Goal: Find specific page/section: Find specific page/section

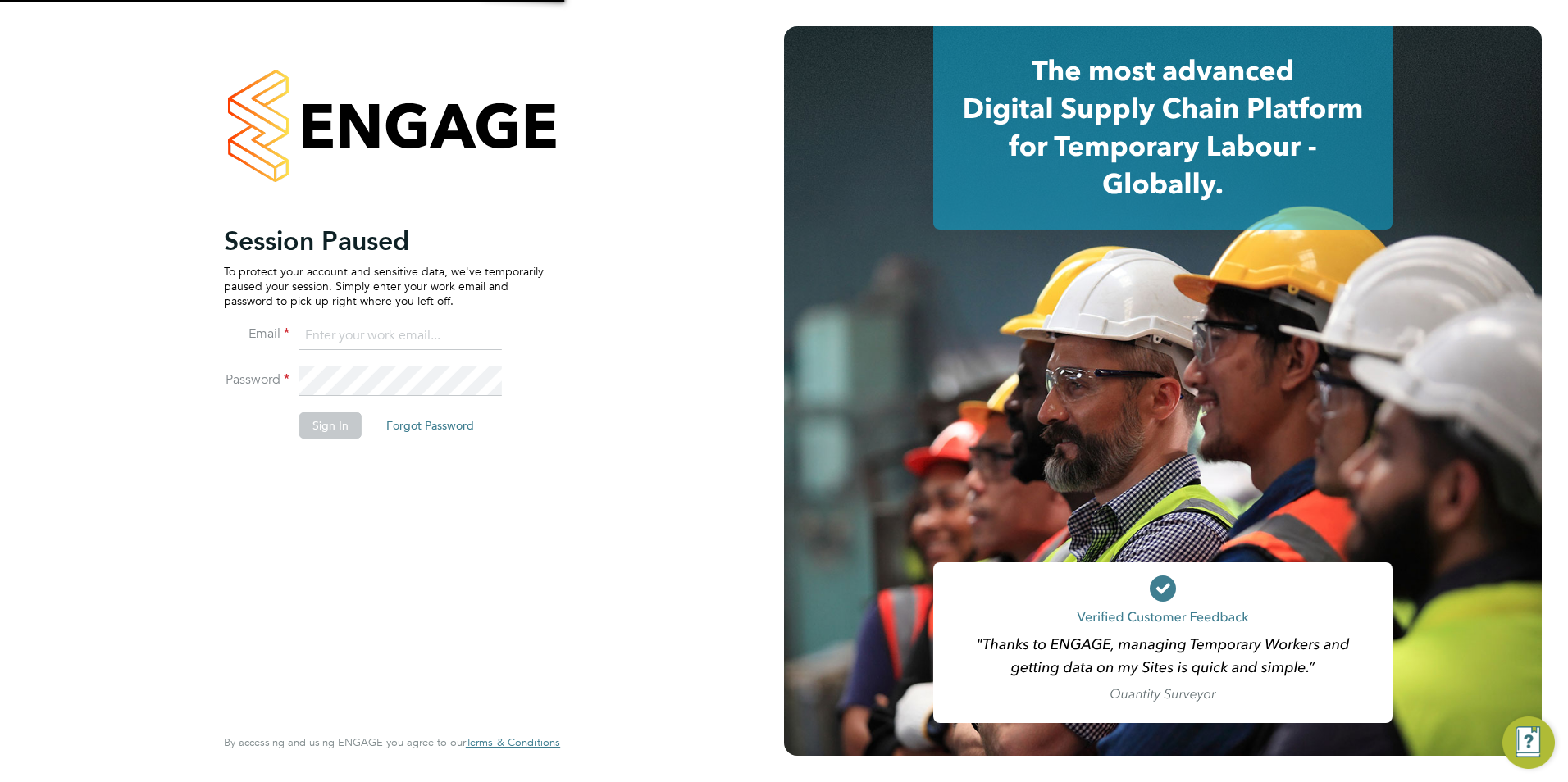
type input "[PERSON_NAME][EMAIL_ADDRESS][DOMAIN_NAME]"
click at [331, 422] on button "Sign In" at bounding box center [331, 426] width 63 height 26
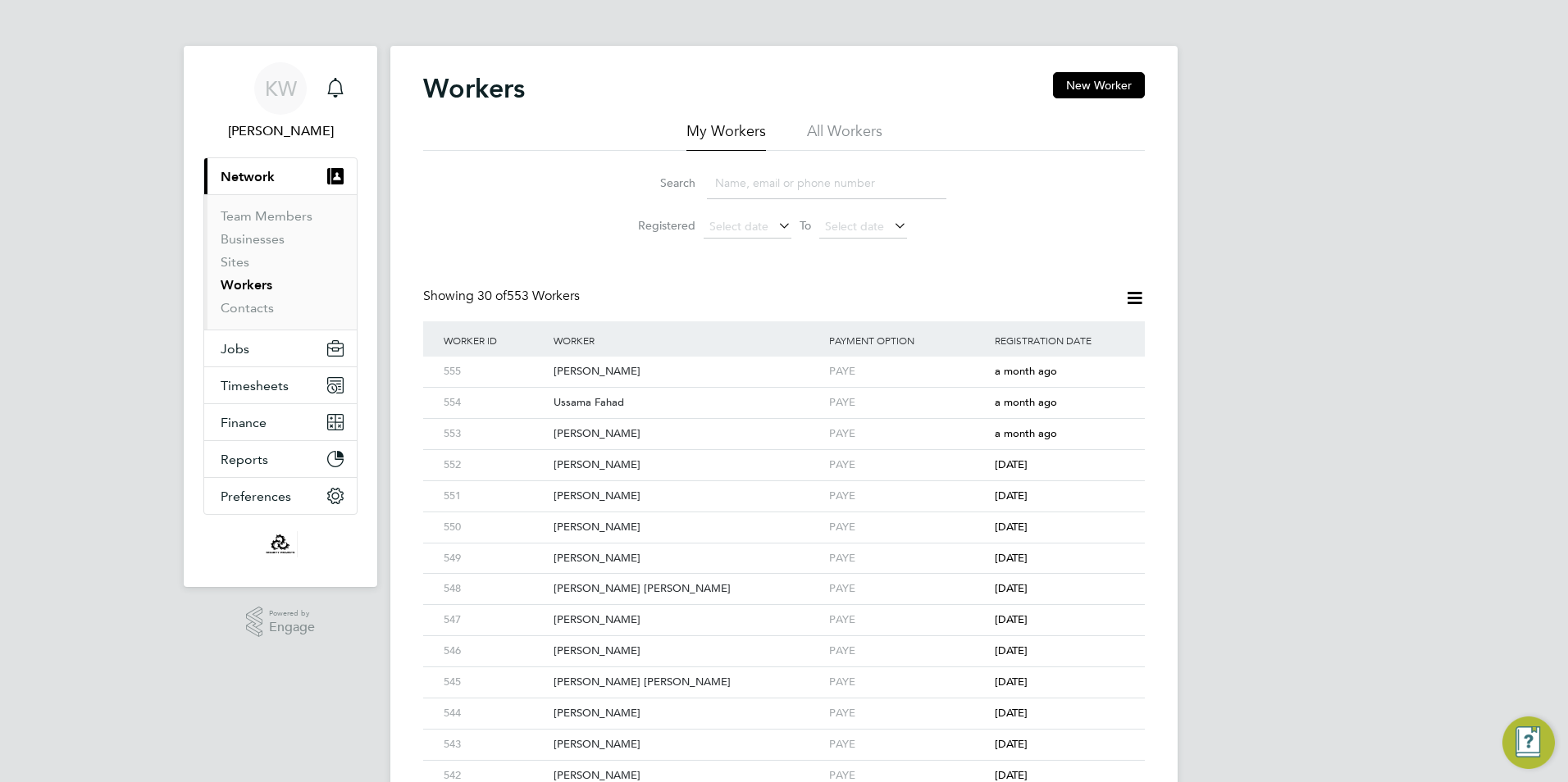
click at [815, 189] on input at bounding box center [827, 183] width 239 height 32
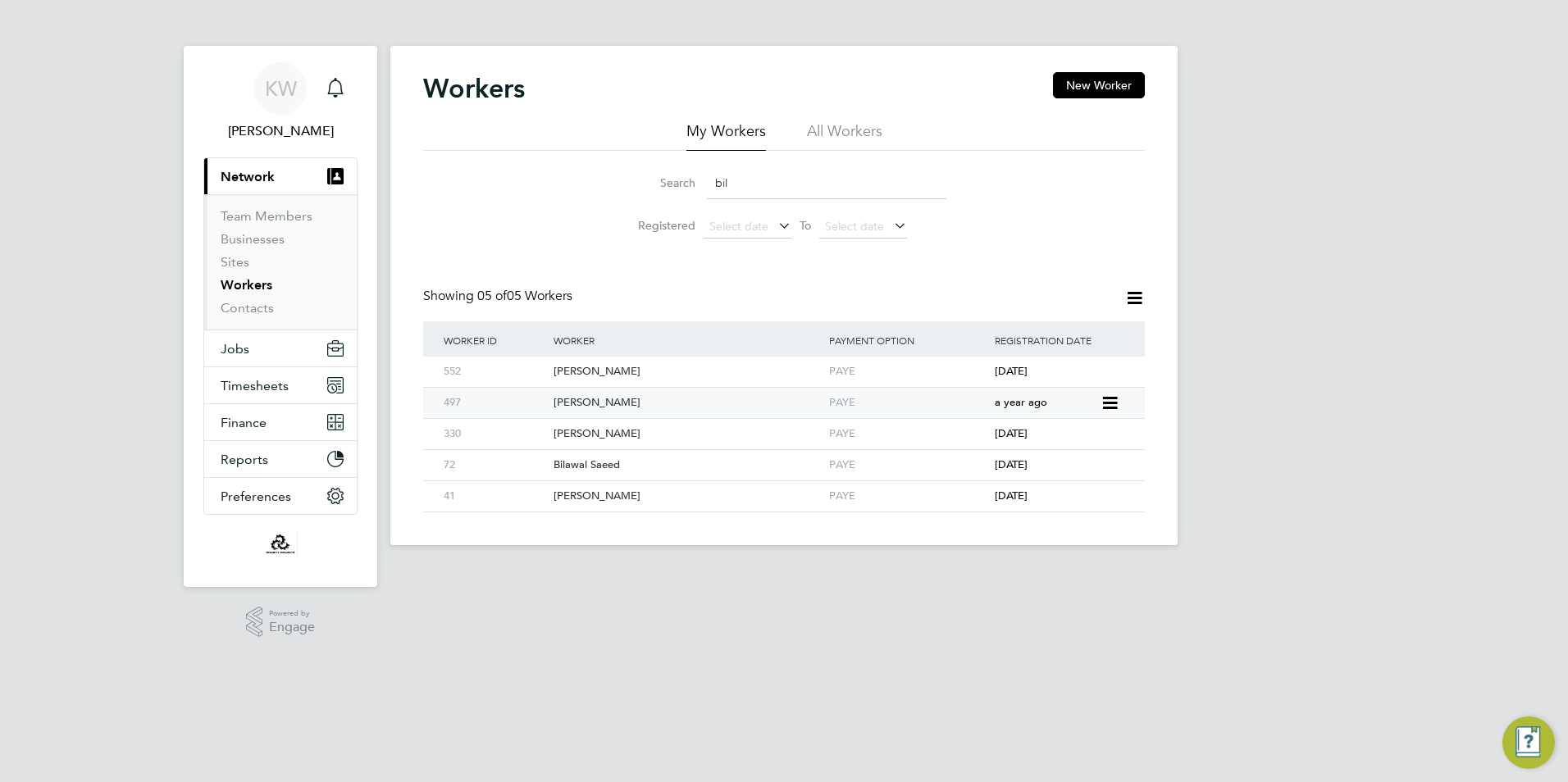
type input "bil"
click at [548, 399] on div "497" at bounding box center [494, 403] width 110 height 31
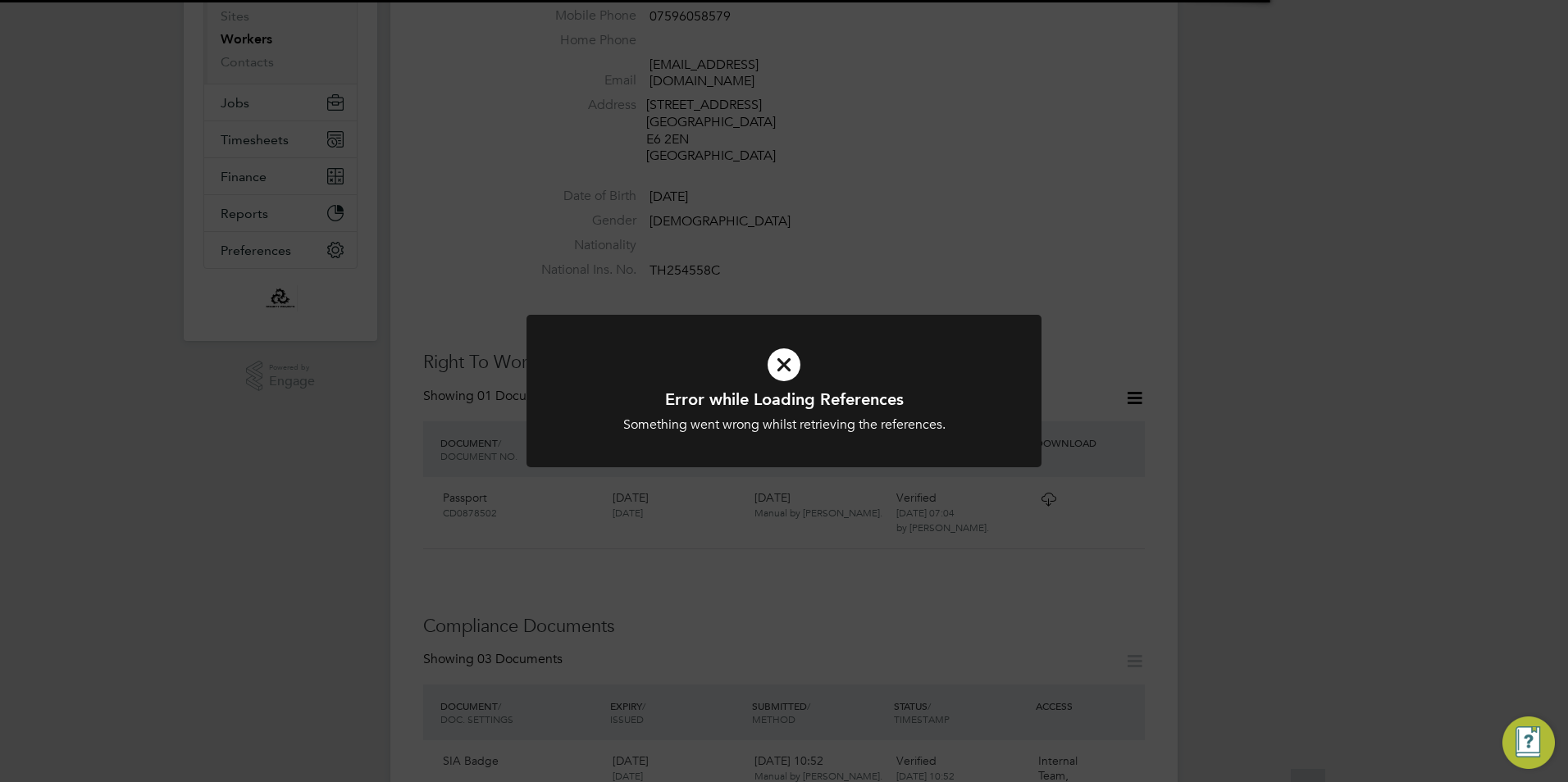
scroll to position [328, 0]
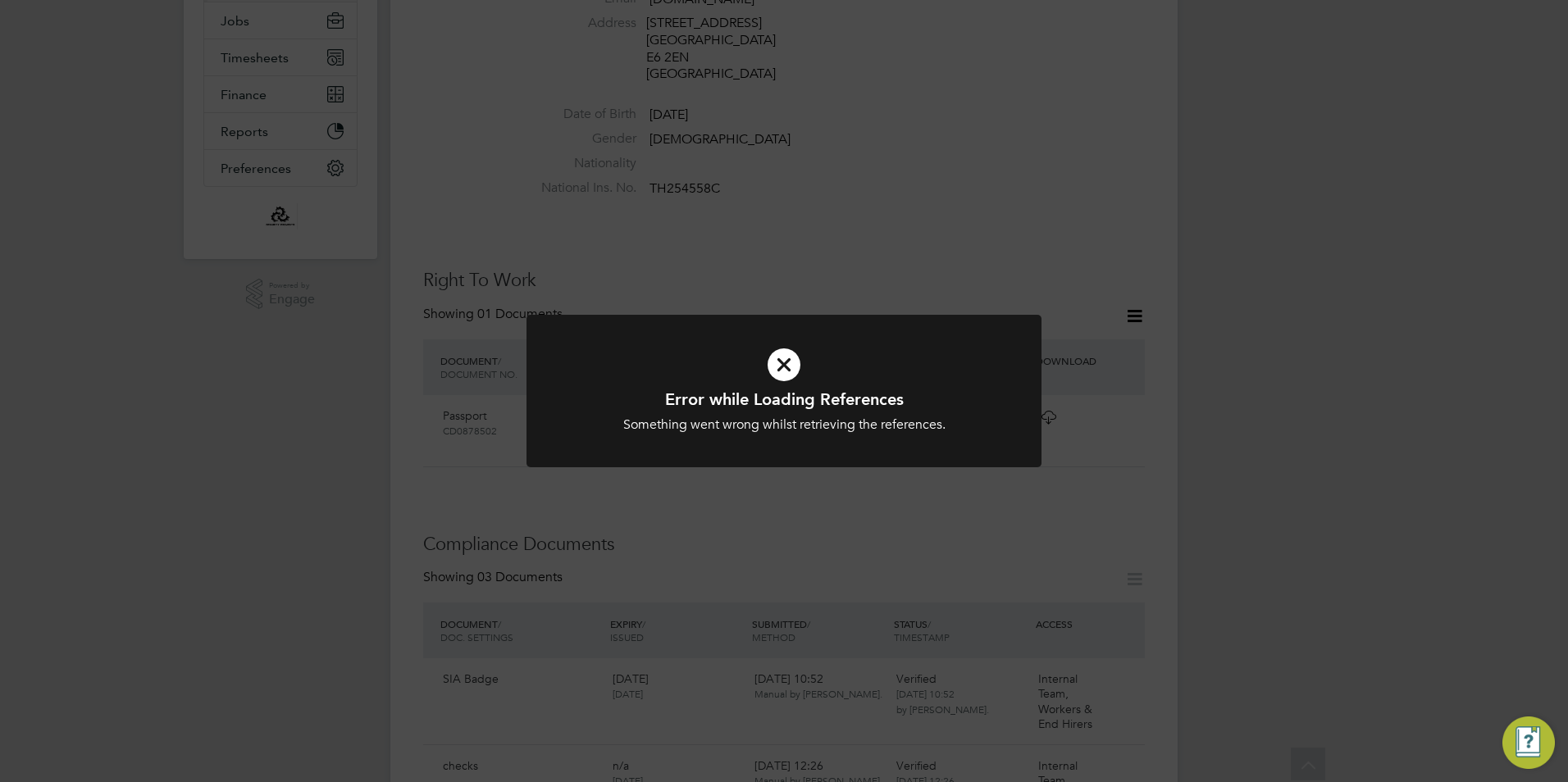
click at [1043, 237] on div "Error while Loading References Something went wrong whilst retrieving the refer…" at bounding box center [784, 391] width 1568 height 782
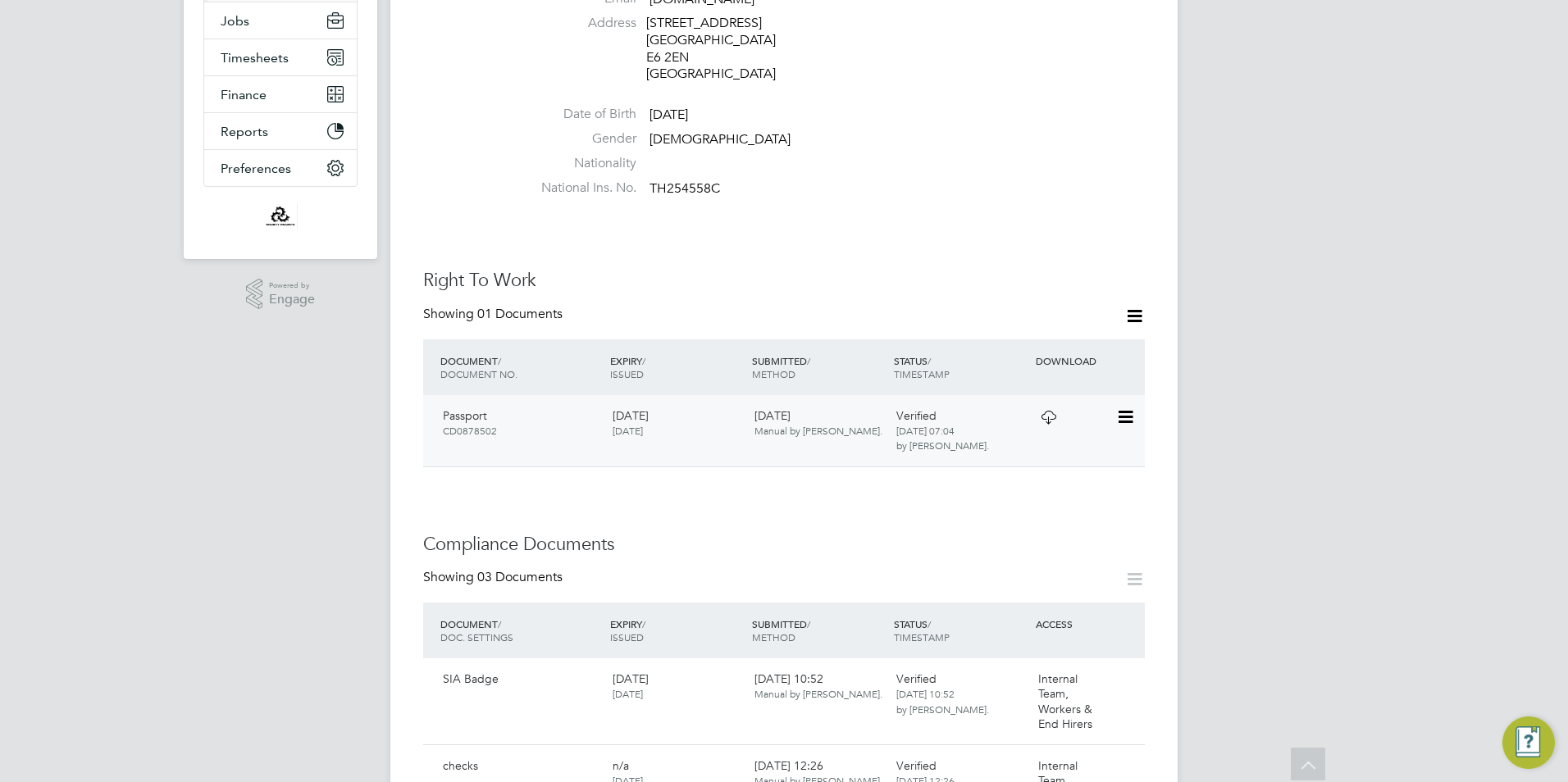
click at [1046, 411] on icon at bounding box center [1048, 417] width 21 height 13
